Goal: Learn about a topic: Learn about a topic

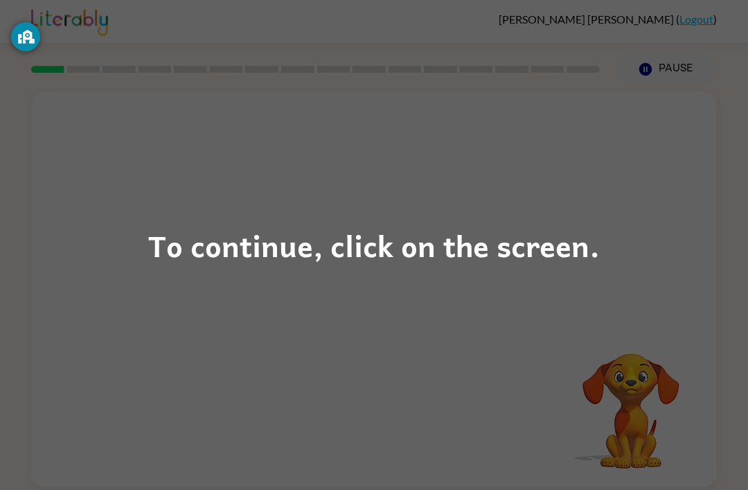
scroll to position [2, 0]
click at [295, 249] on div "To continue, click on the screen." at bounding box center [374, 245] width 452 height 47
click at [260, 238] on div "To continue, click on the screen." at bounding box center [374, 245] width 452 height 47
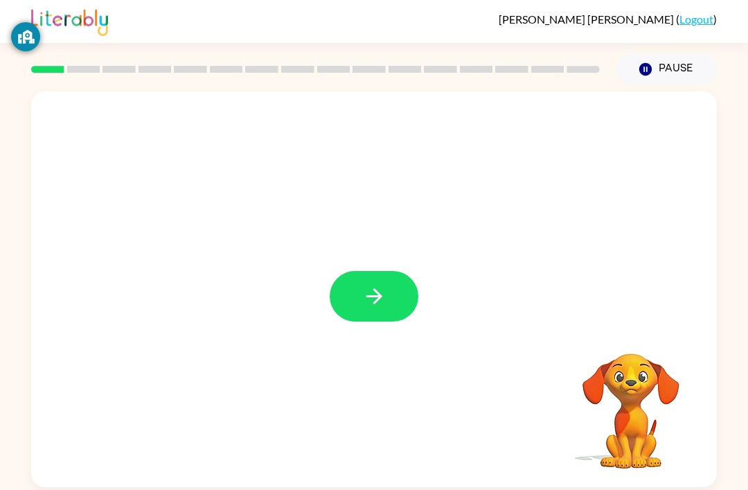
click at [381, 301] on icon "button" at bounding box center [374, 296] width 24 height 24
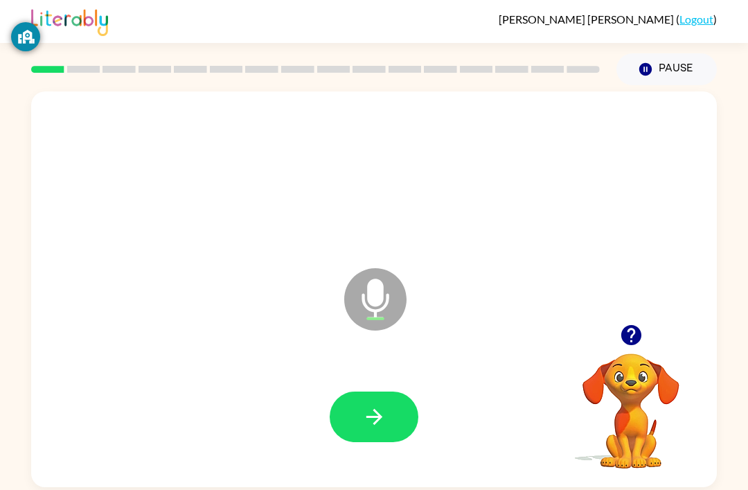
click at [364, 396] on button "button" at bounding box center [374, 416] width 89 height 51
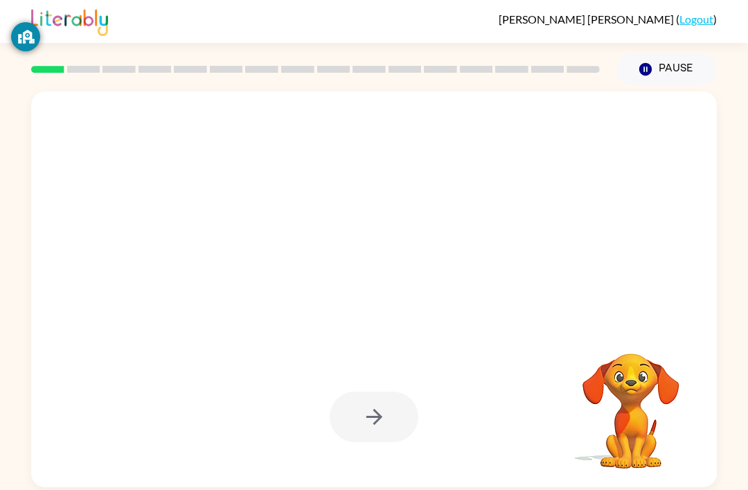
click at [355, 250] on div at bounding box center [341, 265] width 592 height 50
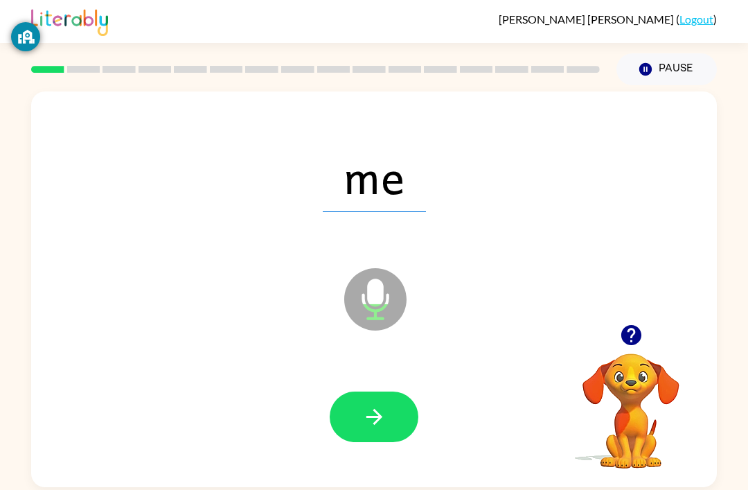
click at [373, 410] on icon "button" at bounding box center [374, 417] width 16 height 16
click at [350, 422] on button "button" at bounding box center [374, 416] width 89 height 51
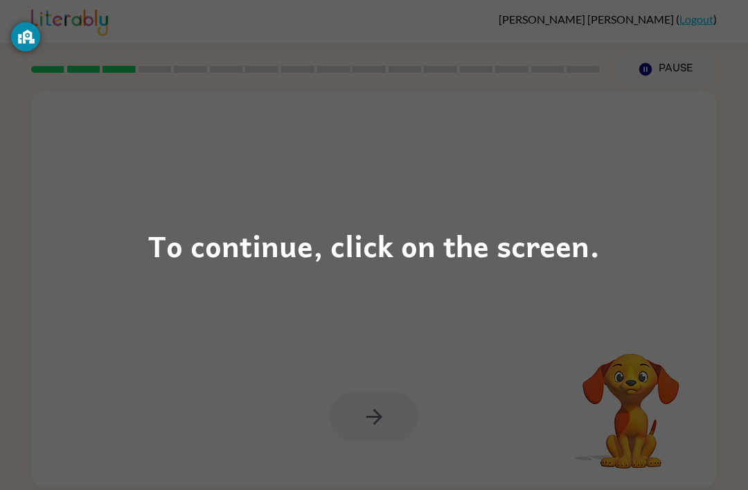
click at [373, 242] on div "To continue, click on the screen." at bounding box center [374, 245] width 452 height 47
click at [400, 251] on div "To continue, click on the screen." at bounding box center [374, 245] width 452 height 47
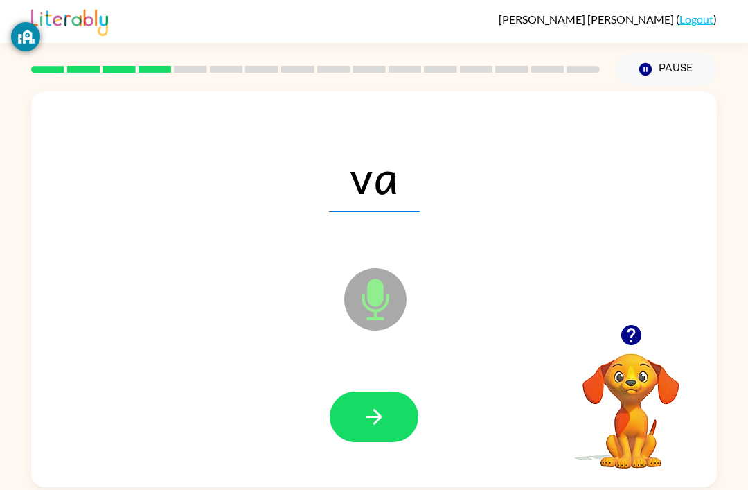
click at [382, 414] on icon "button" at bounding box center [374, 417] width 24 height 24
click at [371, 442] on button "button" at bounding box center [374, 416] width 89 height 51
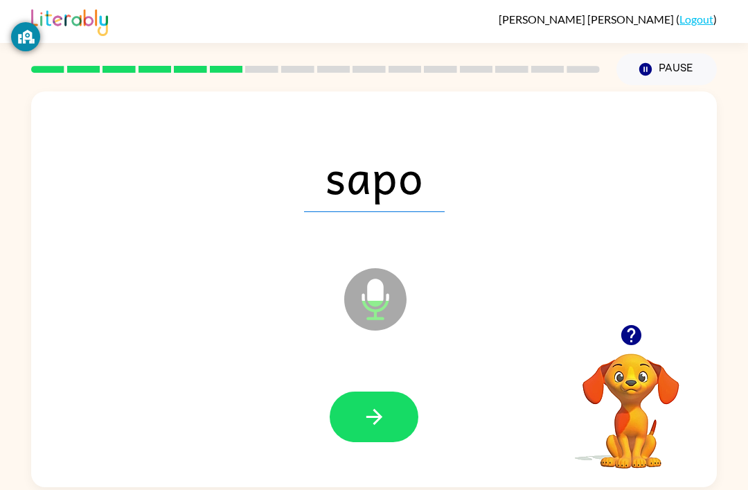
click at [370, 442] on button "button" at bounding box center [374, 416] width 89 height 51
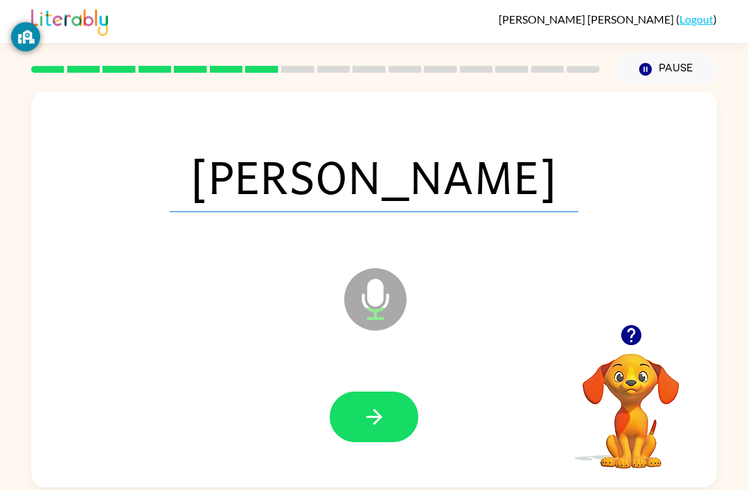
click at [343, 430] on button "button" at bounding box center [374, 416] width 89 height 51
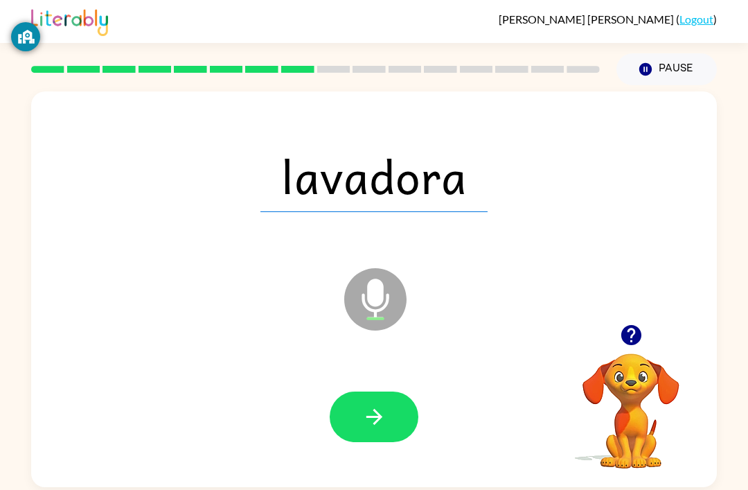
click at [368, 419] on icon "button" at bounding box center [374, 417] width 16 height 16
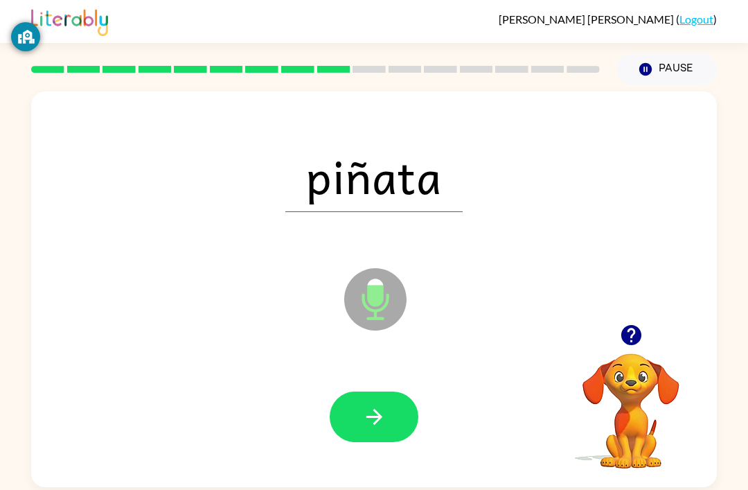
click at [358, 439] on button "button" at bounding box center [374, 416] width 89 height 51
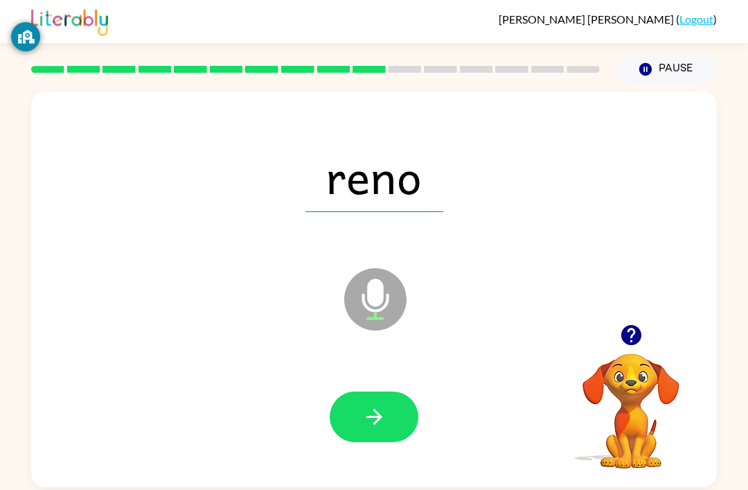
click at [360, 415] on button "button" at bounding box center [374, 416] width 89 height 51
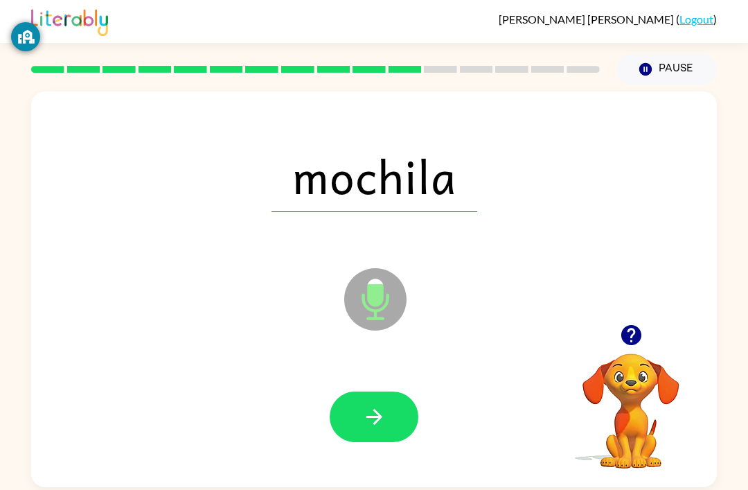
click at [351, 432] on button "button" at bounding box center [374, 416] width 89 height 51
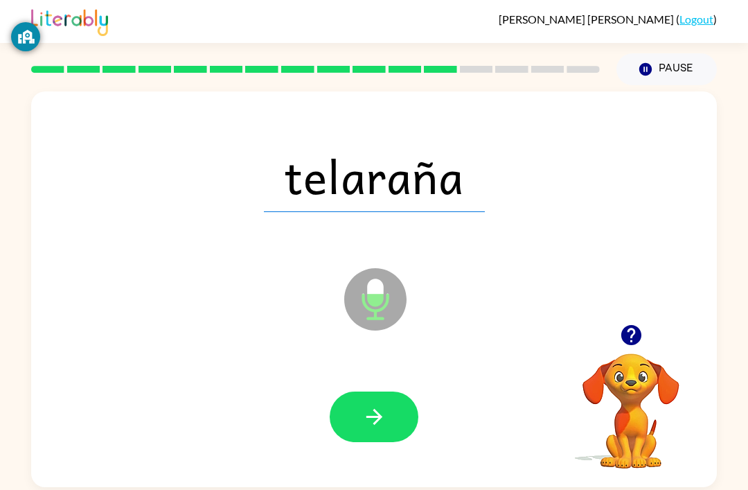
click at [349, 429] on button "button" at bounding box center [374, 416] width 89 height 51
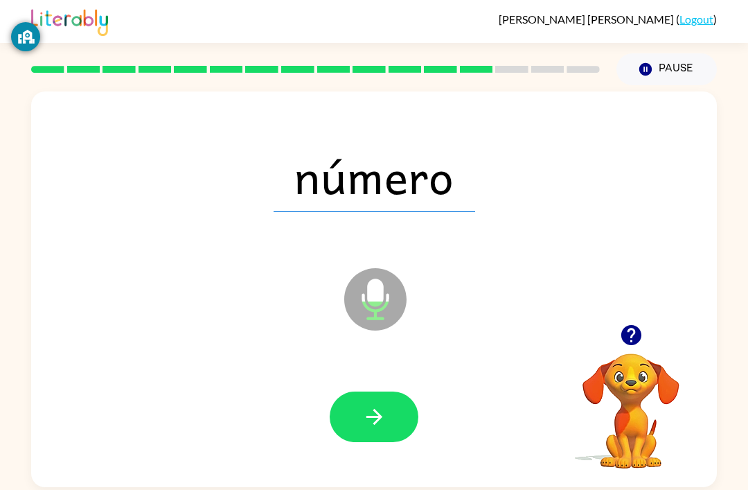
click at [389, 424] on button "button" at bounding box center [374, 416] width 89 height 51
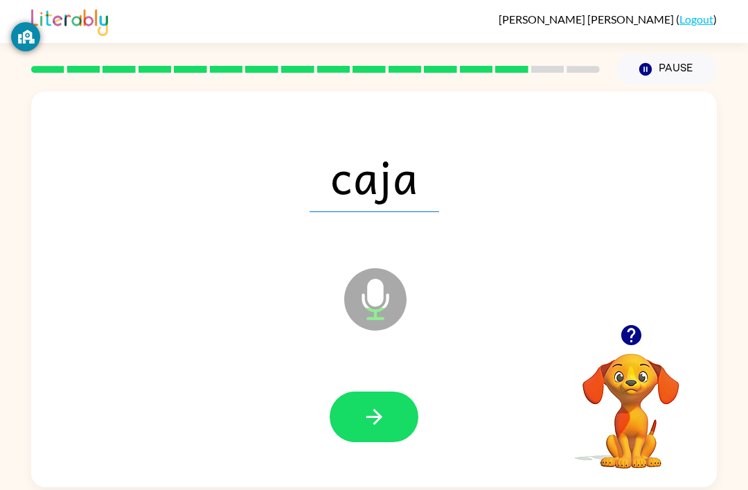
click at [373, 429] on icon "button" at bounding box center [374, 417] width 24 height 24
click at [371, 442] on button "button" at bounding box center [374, 416] width 89 height 51
